Goal: Transaction & Acquisition: Purchase product/service

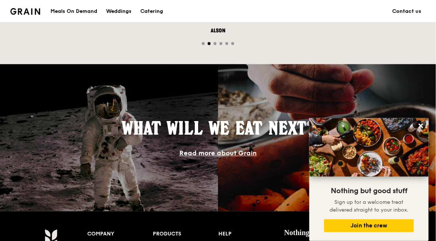
scroll to position [625, 0]
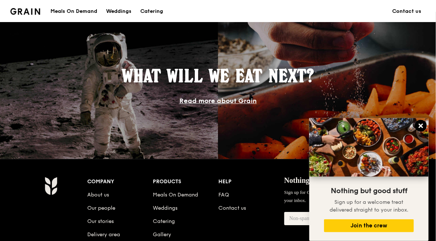
click at [420, 125] on icon at bounding box center [420, 126] width 4 height 4
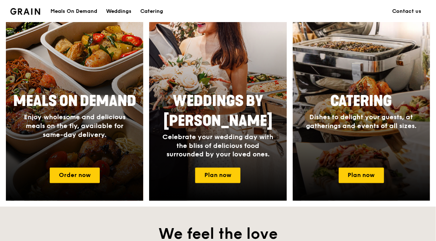
scroll to position [368, 0]
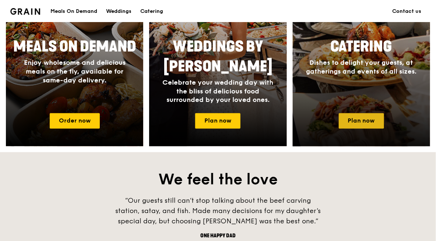
click at [356, 123] on link "Plan now" at bounding box center [360, 120] width 45 height 15
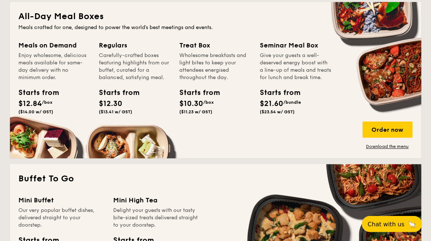
scroll to position [441, 0]
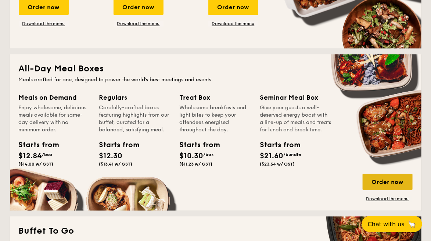
click at [385, 183] on div "Order now" at bounding box center [388, 182] width 50 height 16
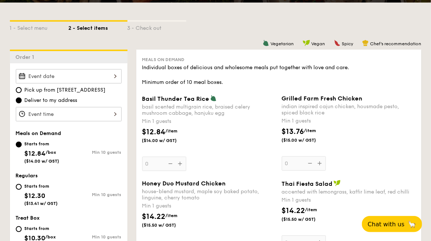
scroll to position [147, 0]
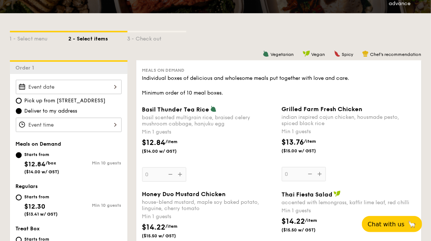
click at [100, 91] on div "2025 Aug 21 August 2025 Mon Tue Wed Thu Fri Sat Sun 1 2 3 4 5 6 7 8 9 10 11 12 …" at bounding box center [69, 87] width 106 height 14
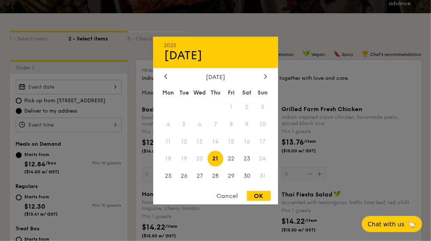
click at [199, 161] on span "20" at bounding box center [200, 159] width 16 height 16
click at [253, 23] on div at bounding box center [215, 120] width 431 height 241
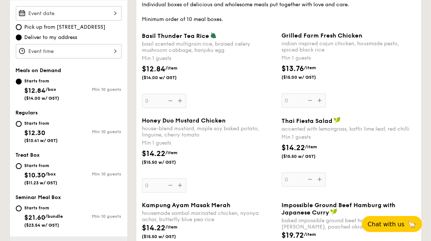
scroll to position [0, 0]
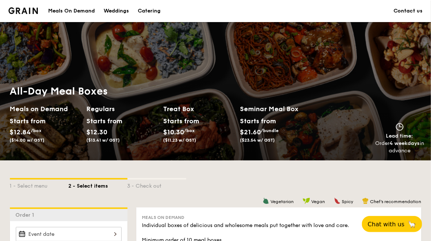
click at [152, 9] on div "Catering" at bounding box center [149, 11] width 23 height 22
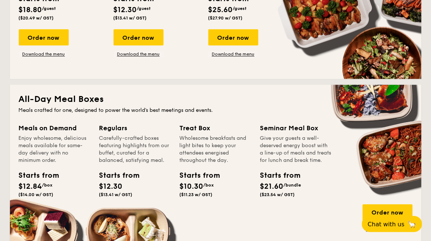
scroll to position [478, 0]
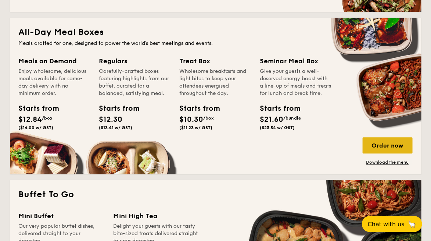
click at [387, 145] on div "Order now" at bounding box center [388, 145] width 50 height 16
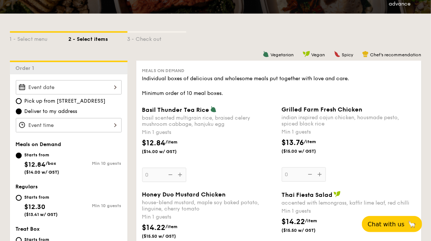
scroll to position [147, 0]
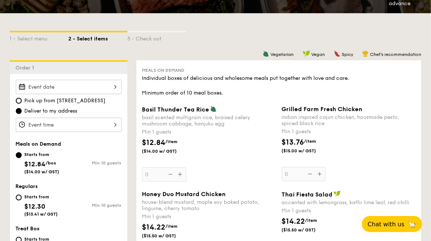
click at [102, 88] on div at bounding box center [69, 87] width 106 height 14
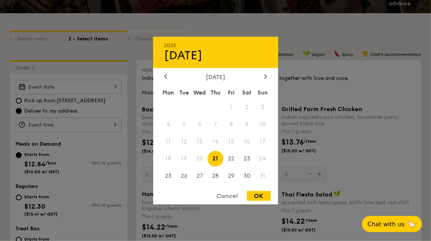
drag, startPoint x: 229, startPoint y: 24, endPoint x: 233, endPoint y: 37, distance: 14.0
click at [229, 24] on div at bounding box center [215, 120] width 431 height 241
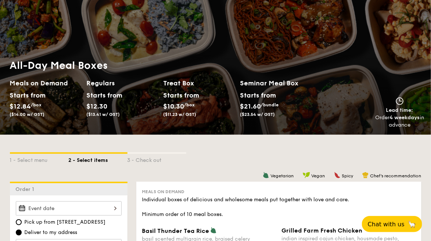
scroll to position [0, 0]
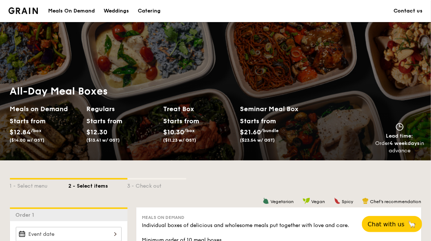
click at [67, 8] on div "Meals On Demand" at bounding box center [71, 11] width 47 height 22
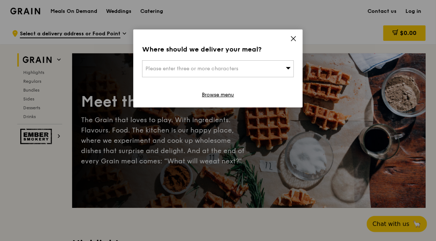
click at [276, 70] on div "Please enter three or more characters" at bounding box center [218, 68] width 152 height 17
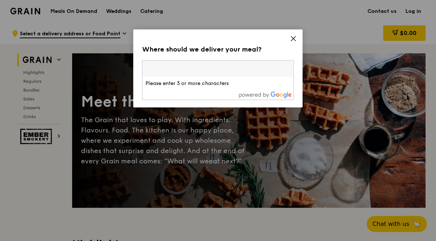
drag, startPoint x: 294, startPoint y: 42, endPoint x: 266, endPoint y: 39, distance: 28.0
click at [295, 42] on icon at bounding box center [293, 38] width 7 height 7
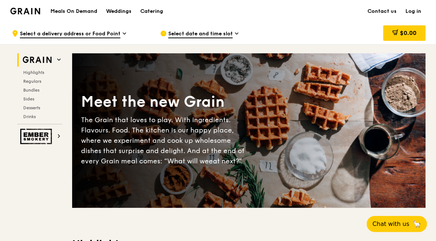
click at [236, 34] on icon at bounding box center [236, 33] width 3 height 1
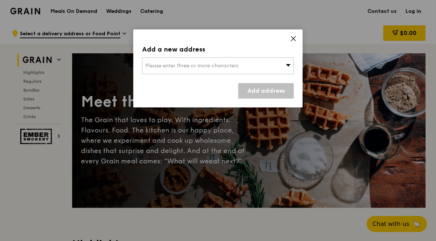
click at [258, 64] on div "Please enter three or more characters" at bounding box center [218, 65] width 152 height 17
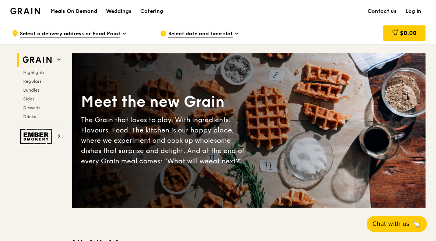
click at [248, 21] on div "Meals On Demand Weddings Catering Contact us Log in" at bounding box center [217, 11] width 415 height 22
